Goal: Information Seeking & Learning: Learn about a topic

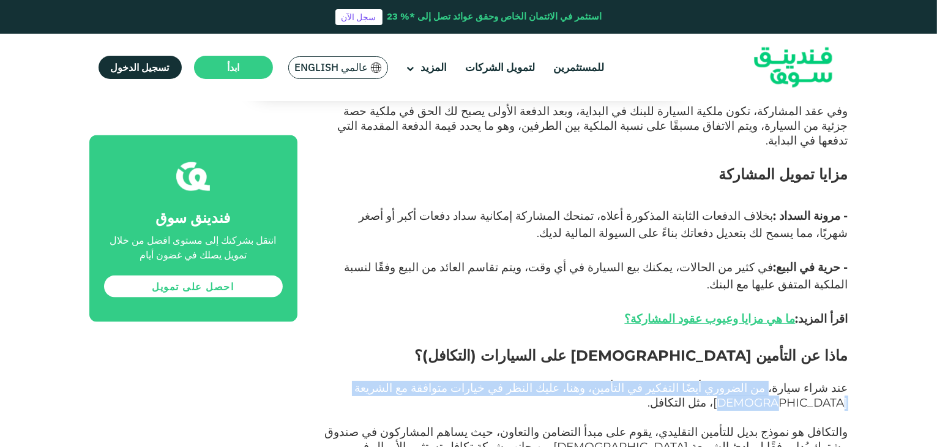
click at [428, 381] on span "عند شراء سيارة، من الضروري أيضًا التفكير في التأمين، وهنا، عليك النظر في خيارات…" at bounding box center [601, 395] width 493 height 29
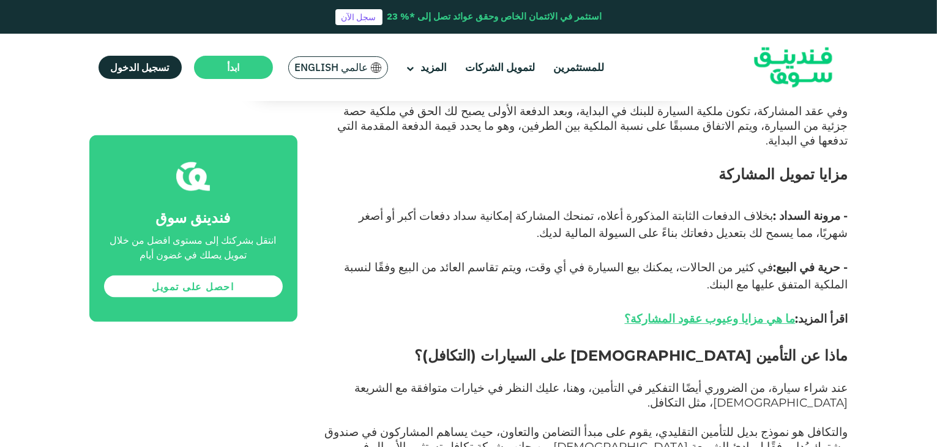
click at [798, 425] on span "والتكافل هو نموذج بديل للتأمين التقليدي، يقوم على مبدأ التضامن والتعاون، حيث يس…" at bounding box center [586, 446] width 523 height 43
drag, startPoint x: 548, startPoint y: 238, endPoint x: 526, endPoint y: 275, distance: 43.1
drag, startPoint x: 497, startPoint y: 239, endPoint x: 461, endPoint y: 275, distance: 50.2
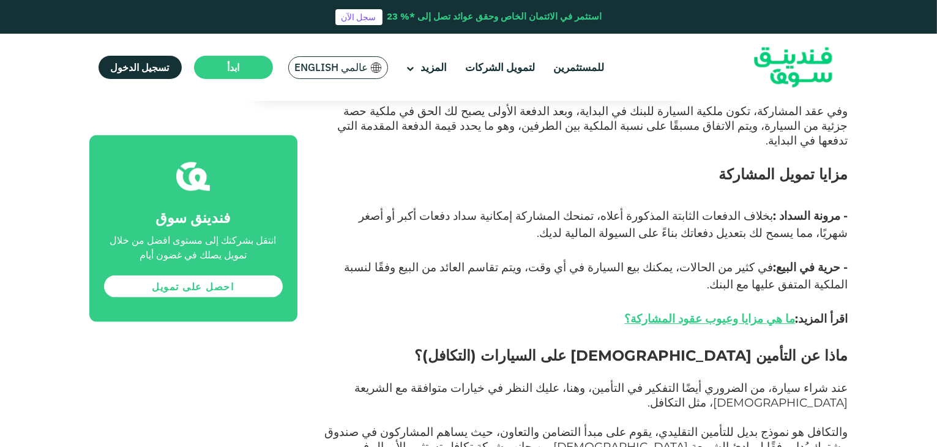
drag, startPoint x: 480, startPoint y: 280, endPoint x: 472, endPoint y: 296, distance: 17.8
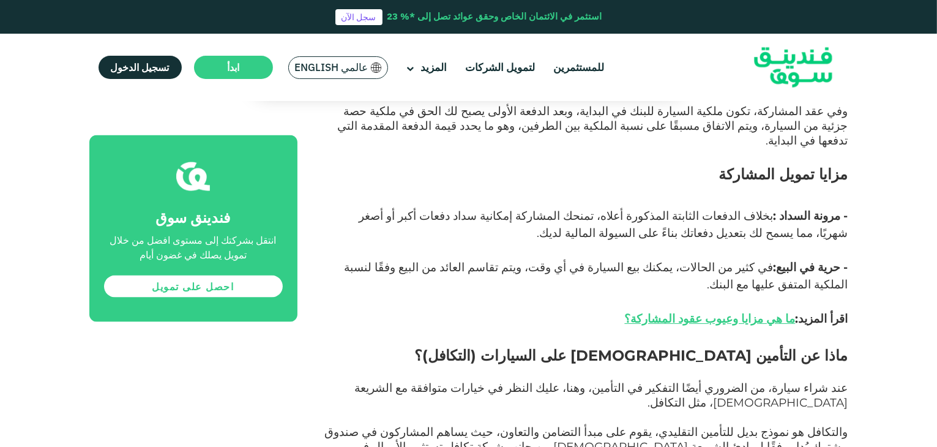
drag, startPoint x: 549, startPoint y: 273, endPoint x: 490, endPoint y: 296, distance: 63.0
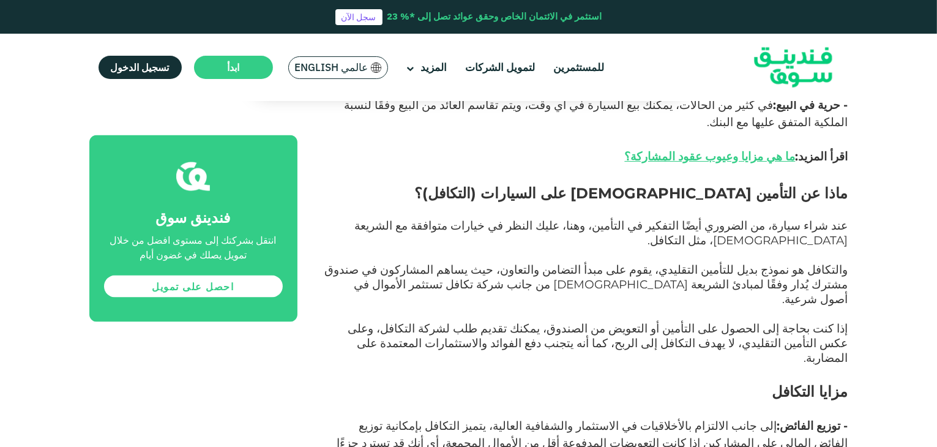
scroll to position [2051, 0]
